Goal: Task Accomplishment & Management: Use online tool/utility

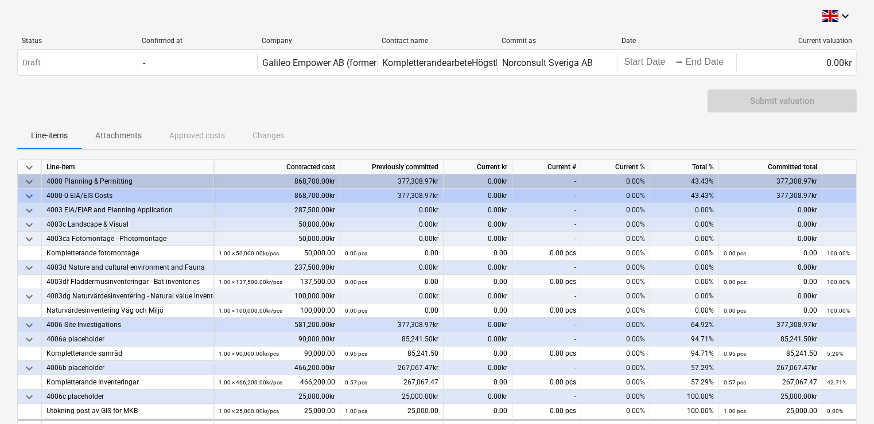
scroll to position [99, 0]
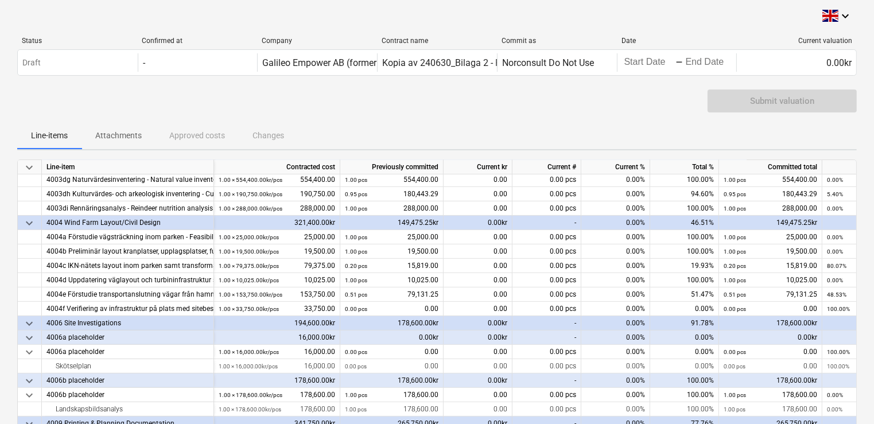
scroll to position [460, 0]
click at [115, 94] on div "Submit valuation" at bounding box center [437, 106] width 840 height 32
click at [0, 13] on html "keyboard_arrow_down Status Confirmed at Company Contract name Commit as Date Cu…" at bounding box center [437, 212] width 874 height 424
click at [15, 193] on div "keyboard_arrow_down Status Confirmed at Company Contract name Commit as Date Cu…" at bounding box center [437, 420] width 874 height 840
click at [214, 168] on div "Line-item" at bounding box center [128, 167] width 172 height 14
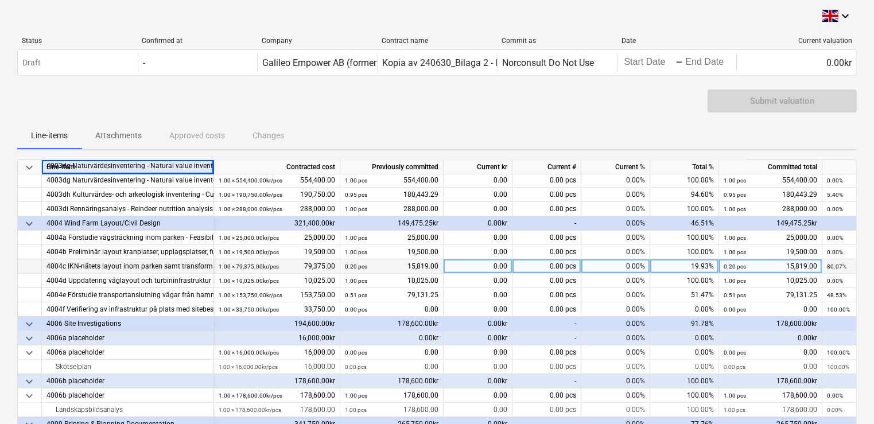
click at [85, 270] on div "4004c IKN-nätets layout inom parken samt transformatorstation/ställverk i parke…" at bounding box center [127, 266] width 162 height 14
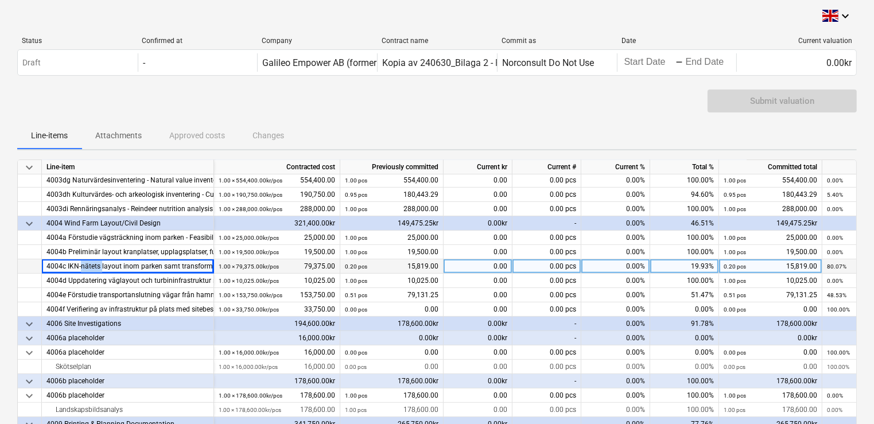
click at [85, 270] on div "4004c IKN-nätets layout inom parken samt transformatorstation/ställverk i parke…" at bounding box center [127, 266] width 162 height 14
click at [119, 264] on div "4004c IKN-nätets layout inom parken samt transformatorstation/ställverk i parke…" at bounding box center [127, 266] width 162 height 14
drag, startPoint x: 98, startPoint y: 263, endPoint x: 172, endPoint y: 260, distance: 74.7
click at [172, 260] on div "4004c IKN-nätets layout inom parken samt transformatorstation/ställverk i parke…" at bounding box center [127, 266] width 162 height 14
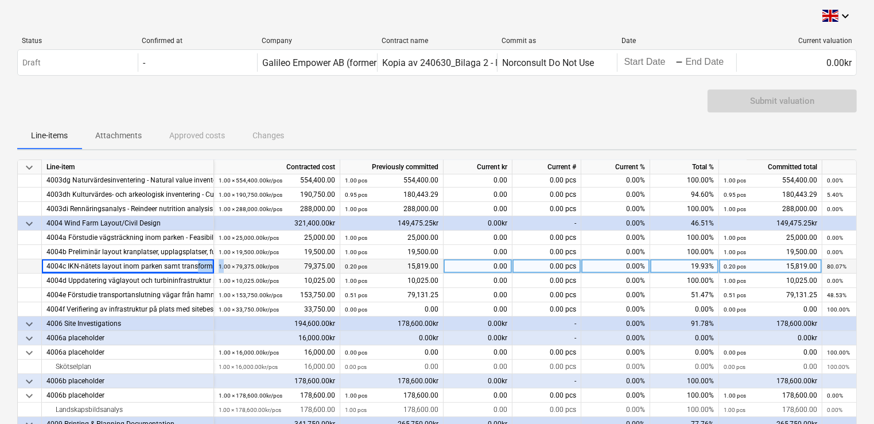
drag, startPoint x: 194, startPoint y: 269, endPoint x: 223, endPoint y: 266, distance: 28.8
click at [0, 0] on div "4004c IKN-nätets layout inom parken samt transformatorstation/ställverk i parke…" at bounding box center [0, 0] width 0 height 0
click at [200, 269] on div "4004c IKN-nätets layout inom parken samt transformatorstation/ställverk i parke…" at bounding box center [127, 266] width 162 height 14
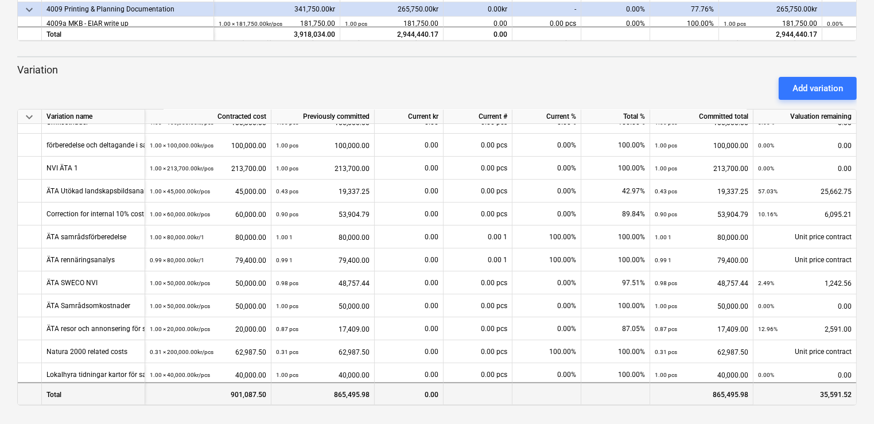
scroll to position [20, 0]
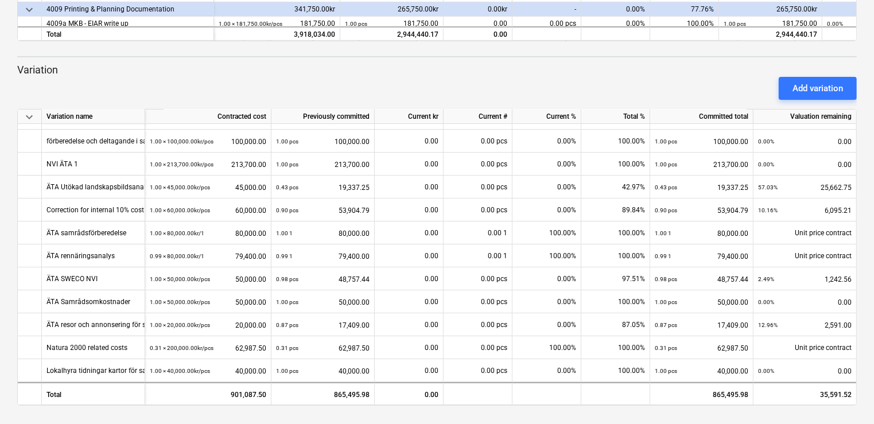
click at [77, 88] on div "Add variation" at bounding box center [437, 88] width 849 height 32
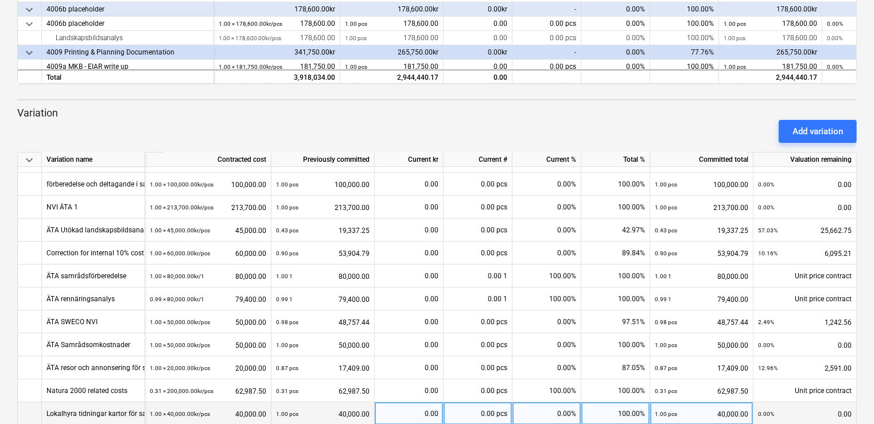
scroll to position [369, 0]
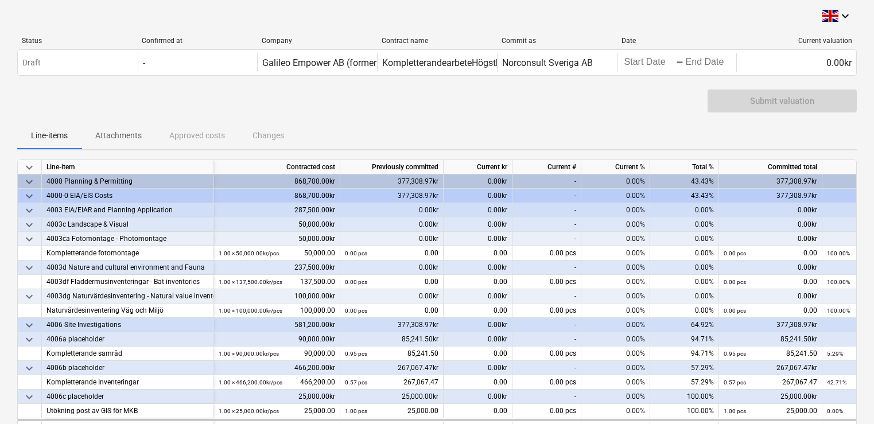
scroll to position [99, 0]
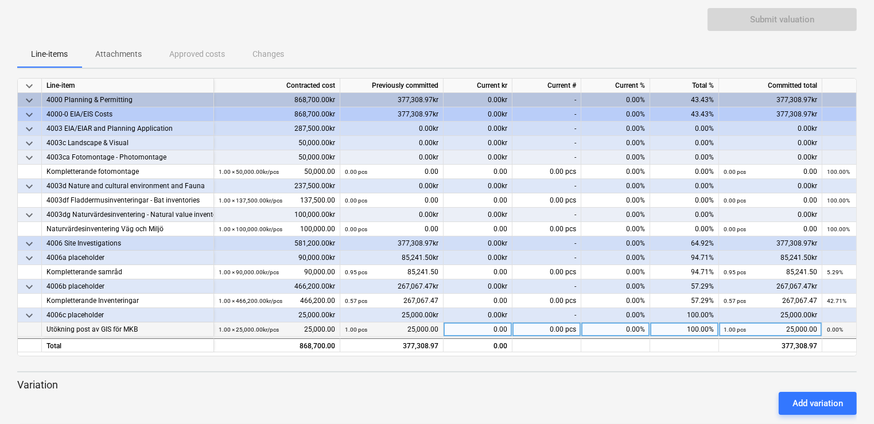
scroll to position [165, 0]
